Goal: Book appointment/travel/reservation

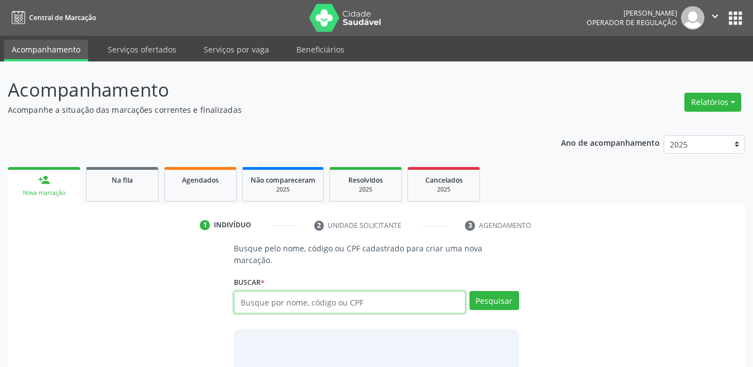
click at [260, 291] on input "text" at bounding box center [350, 302] width 232 height 22
type input "22517375453"
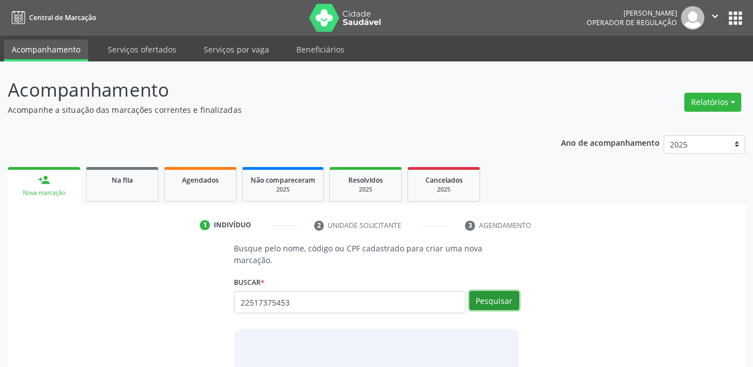
click at [508, 291] on button "Pesquisar" at bounding box center [495, 300] width 50 height 19
type input "22517375453"
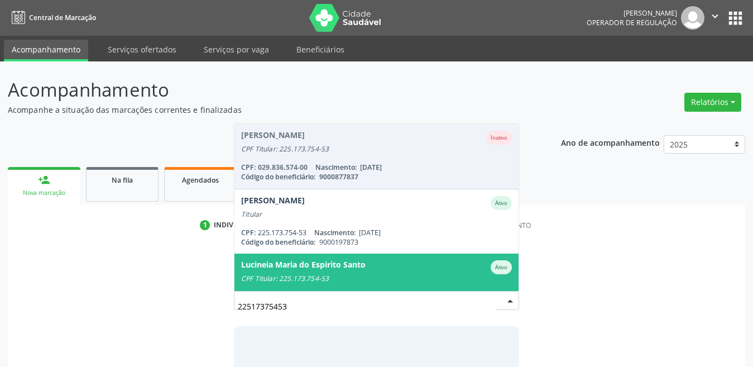
click at [300, 295] on input "22517375453" at bounding box center [367, 306] width 259 height 22
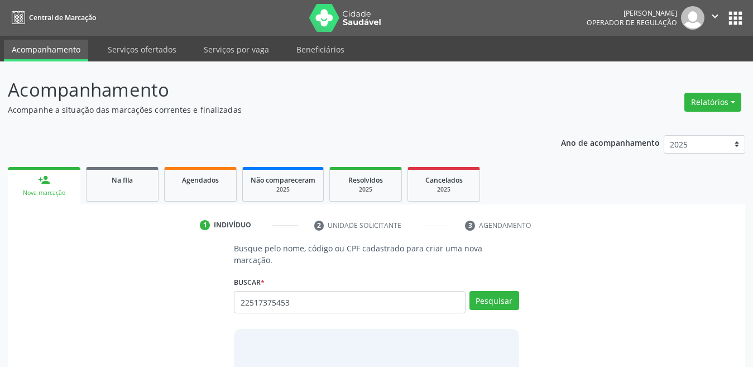
click at [65, 237] on div "1 Indivíduo 2 Unidade solicitante 3 Agendamento Busque pelo nome, código ou CPF…" at bounding box center [377, 342] width 738 height 252
click at [508, 291] on button "Pesquisar" at bounding box center [495, 300] width 50 height 19
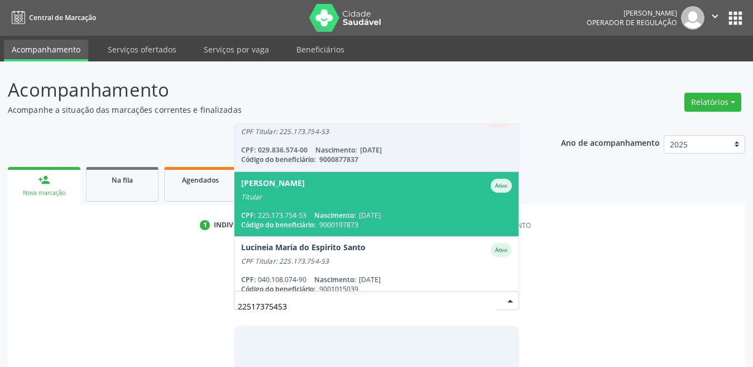
scroll to position [27, 0]
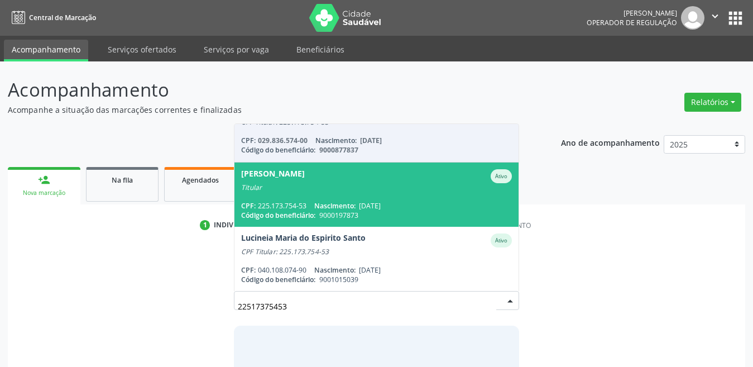
click at [300, 186] on span "[PERSON_NAME] Ativo Titular CPF: 225.173.754-53 Nascimento: [DATE] Código do be…" at bounding box center [377, 194] width 284 height 64
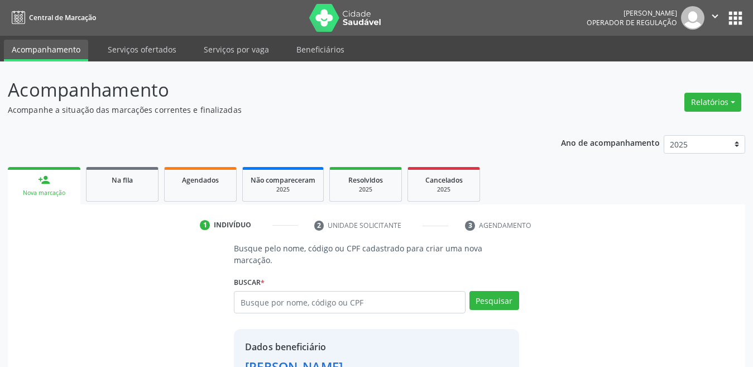
scroll to position [223, 0]
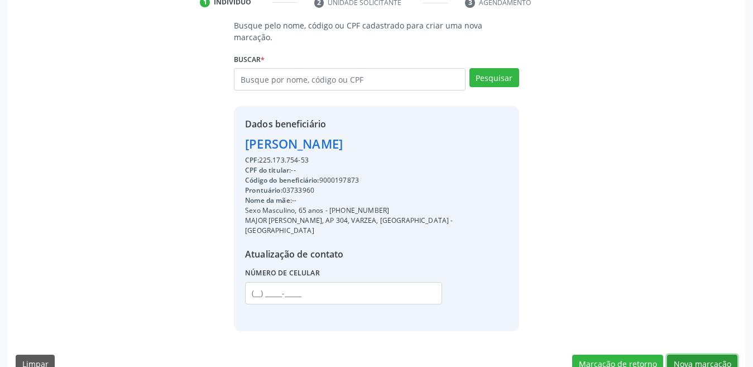
click at [688, 355] on button "Nova marcação" at bounding box center [702, 364] width 70 height 19
click at [0, 0] on button "Próximo" at bounding box center [0, 0] width 0 height 0
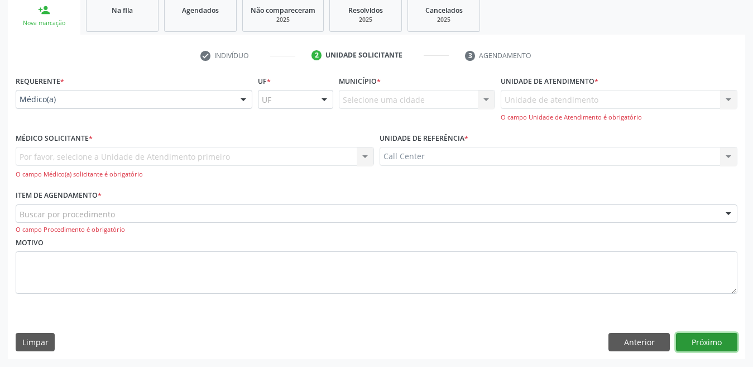
scroll to position [132, 0]
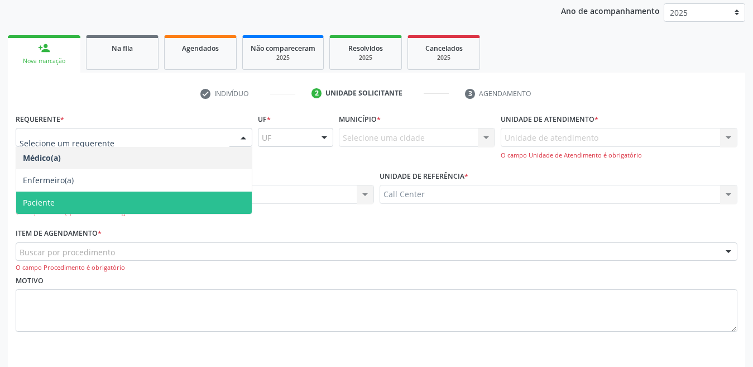
click at [101, 208] on span "Paciente" at bounding box center [134, 203] width 236 height 22
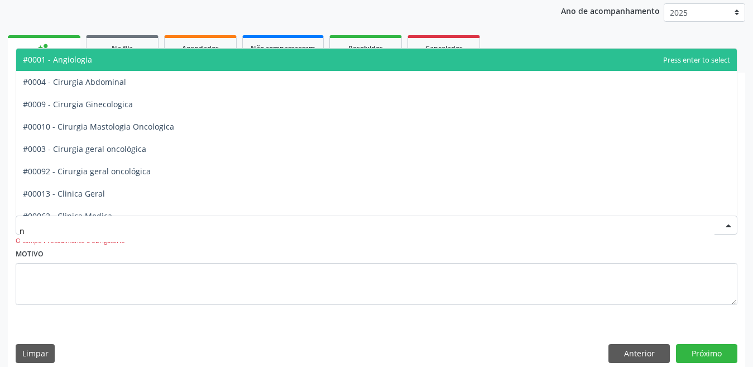
type input "nu"
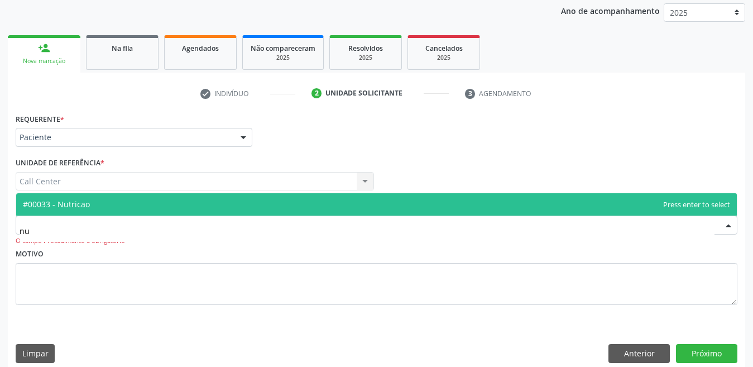
click at [97, 209] on span "#00033 - Nutricao" at bounding box center [376, 204] width 721 height 22
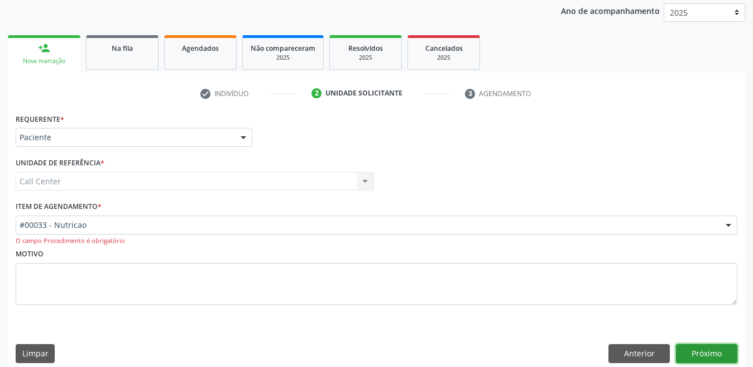
click at [695, 345] on button "Próximo" at bounding box center [706, 353] width 61 height 19
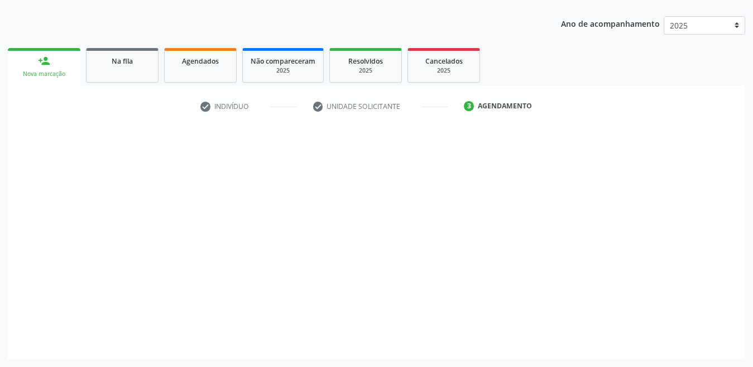
scroll to position [119, 0]
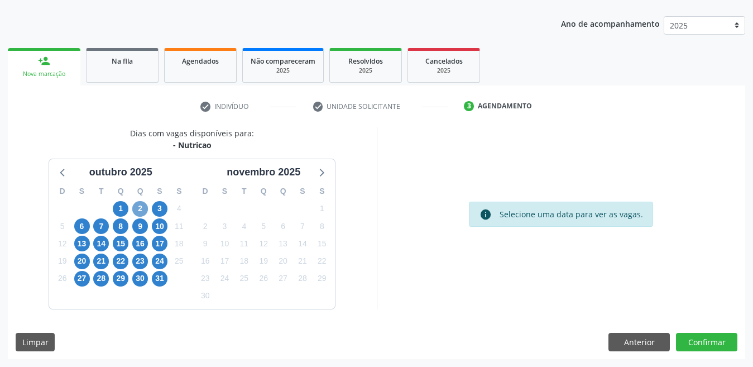
click at [132, 208] on span "2" at bounding box center [140, 209] width 16 height 16
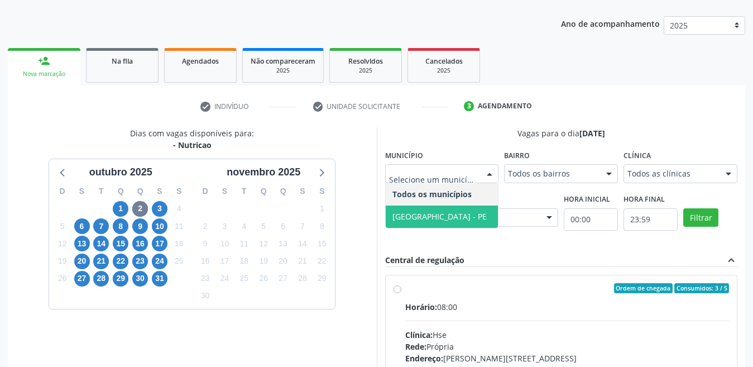
click at [408, 217] on span "[GEOGRAPHIC_DATA] - PE" at bounding box center [440, 216] width 94 height 11
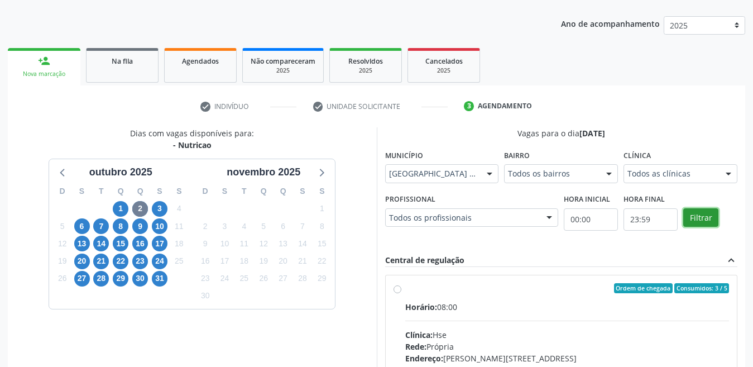
click at [689, 217] on button "Filtrar" at bounding box center [700, 217] width 35 height 19
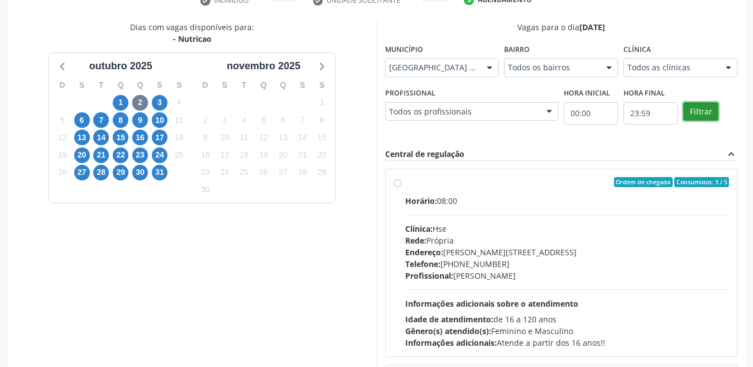
scroll to position [300, 0]
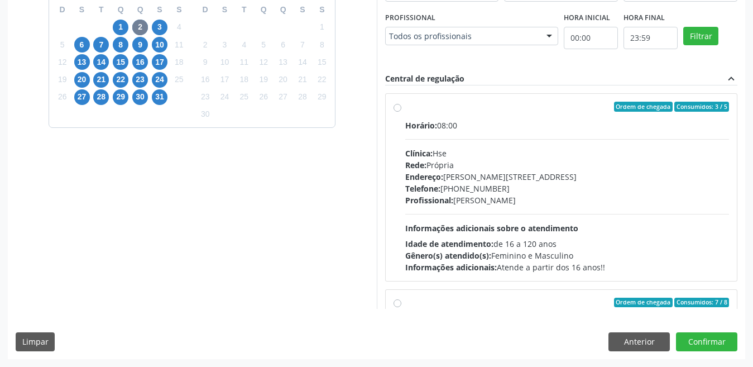
click at [405, 113] on label "Ordem de chegada Consumidos: 3 / 5 Horário: 08:00 Clínica: Hse Rede: [PERSON_NA…" at bounding box center [567, 187] width 324 height 171
click at [401, 112] on input "Ordem de chegada Consumidos: 3 / 5 Horário: 08:00 Clínica: Hse Rede: [PERSON_NA…" at bounding box center [398, 107] width 8 height 10
radio input "true"
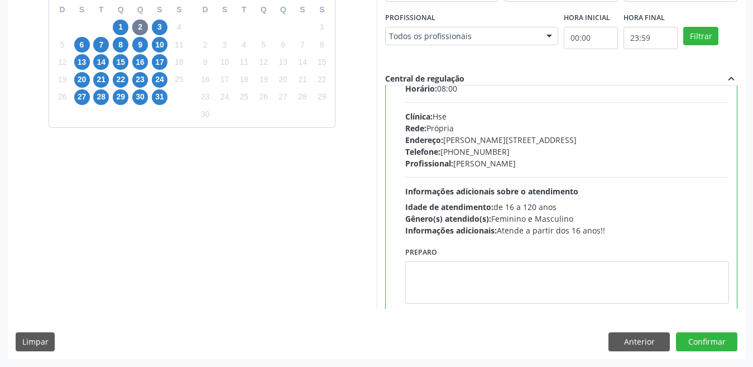
scroll to position [56, 0]
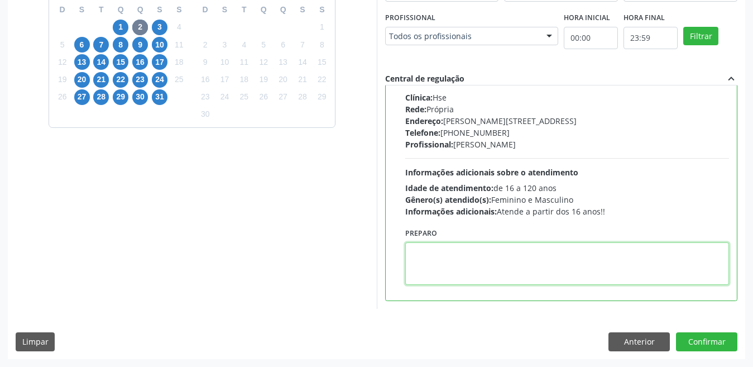
click at [489, 249] on textarea at bounding box center [567, 263] width 324 height 42
paste textarea "Telefone: [PHONE_NUMBER]"
type textarea "Telefone: [PHONE_NUMBER]"
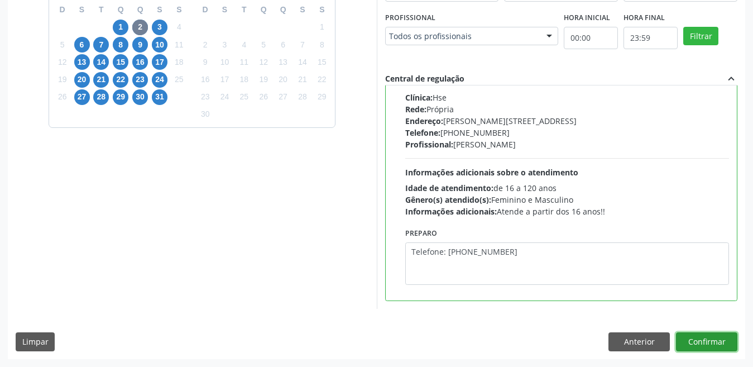
click at [707, 338] on button "Confirmar" at bounding box center [706, 341] width 61 height 19
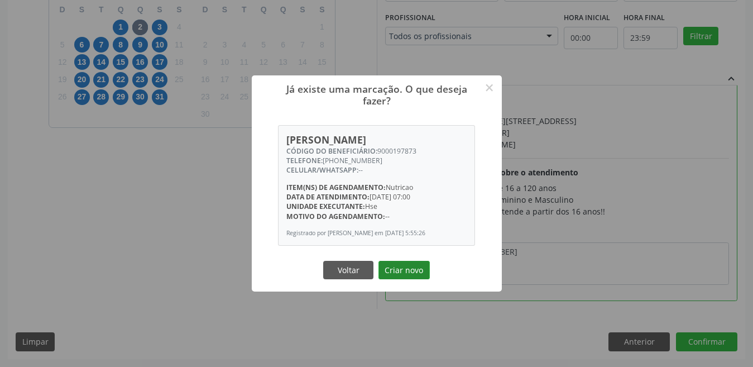
click at [417, 269] on button "Criar novo" at bounding box center [404, 270] width 51 height 19
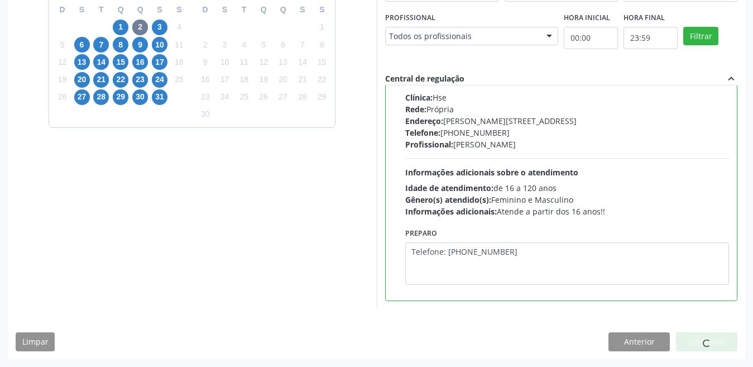
scroll to position [6, 0]
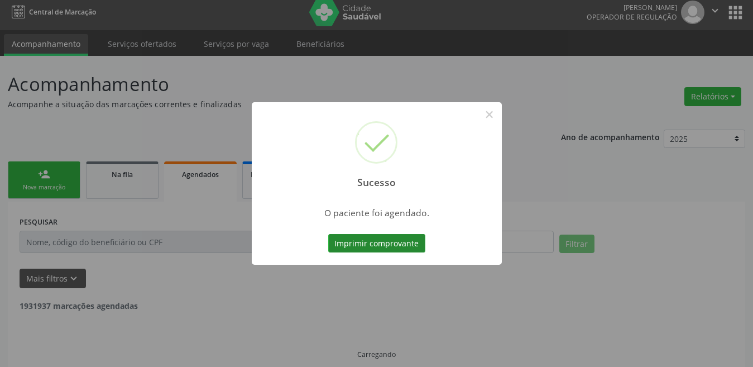
click at [365, 252] on button "Imprimir comprovante" at bounding box center [376, 243] width 97 height 19
